Goal: Navigation & Orientation: Find specific page/section

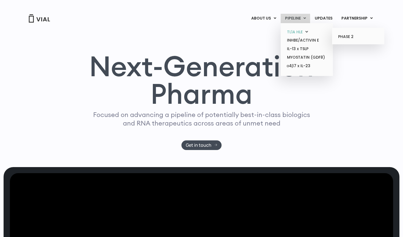
click at [295, 32] on link "TL1A HLE" at bounding box center [307, 32] width 48 height 9
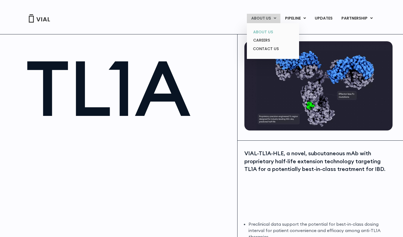
click at [269, 31] on link "ABOUT US" at bounding box center [273, 32] width 48 height 9
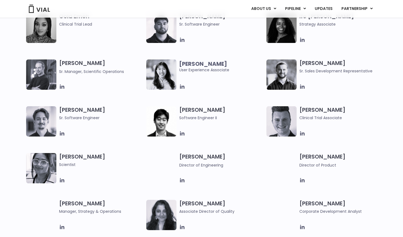
scroll to position [596, 0]
